Goal: Register for event/course

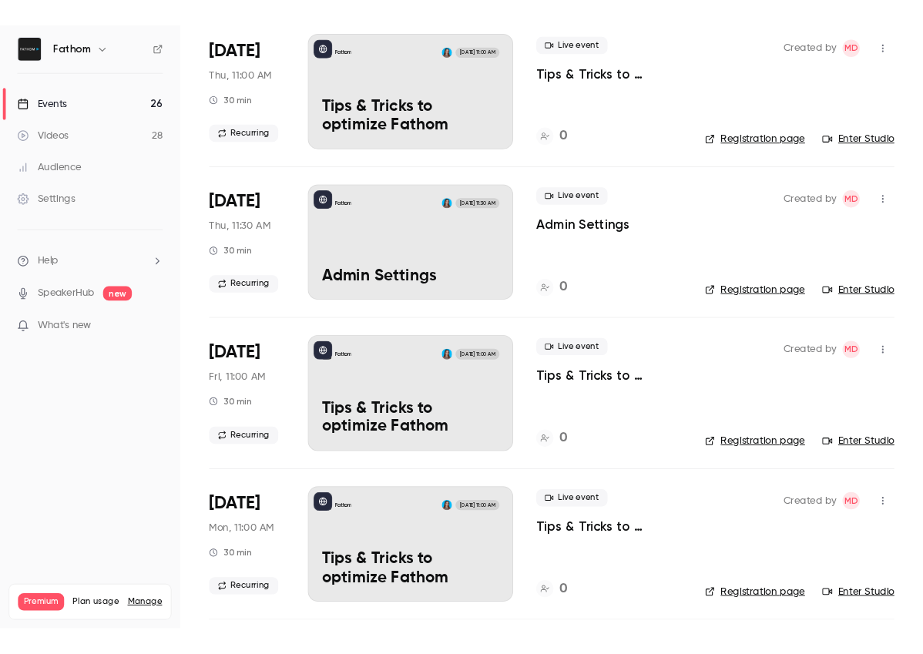
scroll to position [453, 0]
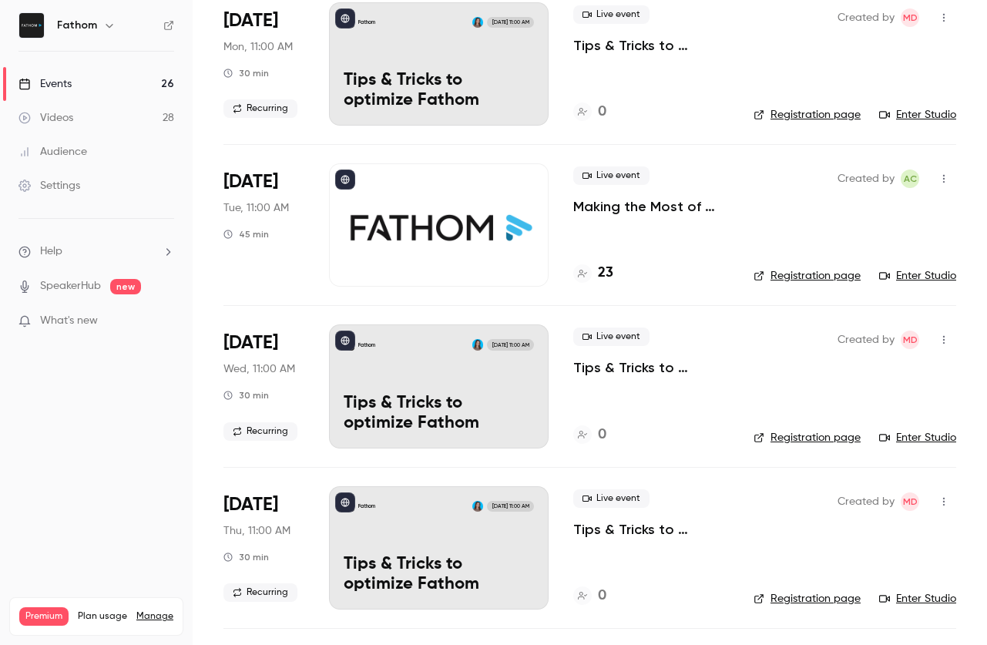
click at [649, 224] on div "Live event Making the Most of Fathom: From Setup to Success 23" at bounding box center [651, 224] width 156 height 123
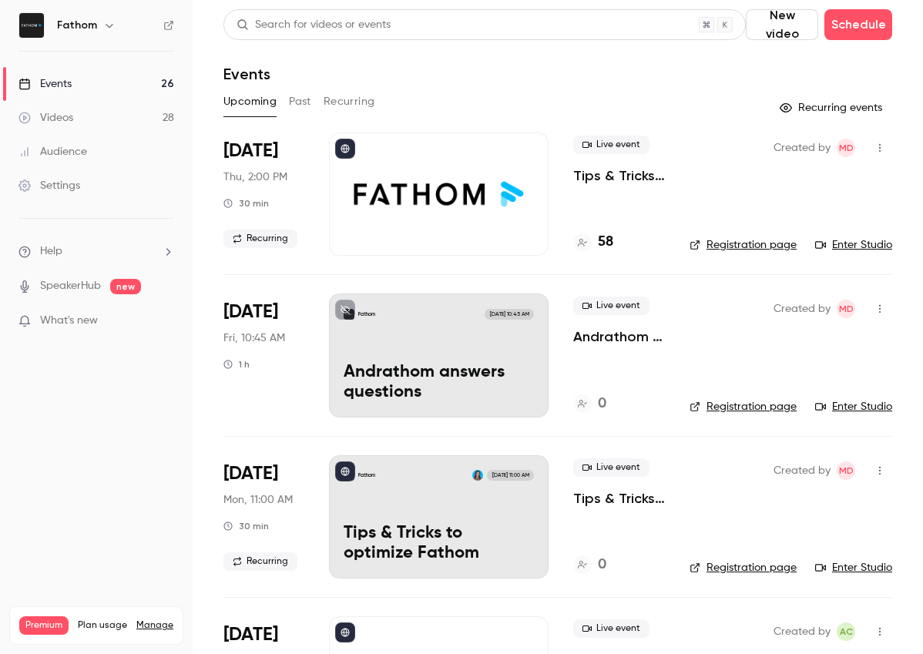
click at [644, 71] on div "Events" at bounding box center [557, 74] width 669 height 18
